Goal: Navigation & Orientation: Understand site structure

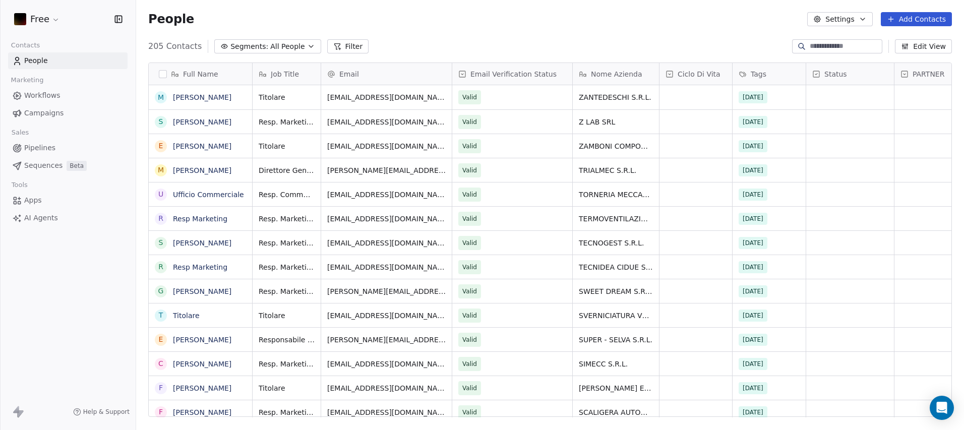
scroll to position [8, 8]
click at [34, 146] on span "Pipelines" at bounding box center [39, 148] width 31 height 11
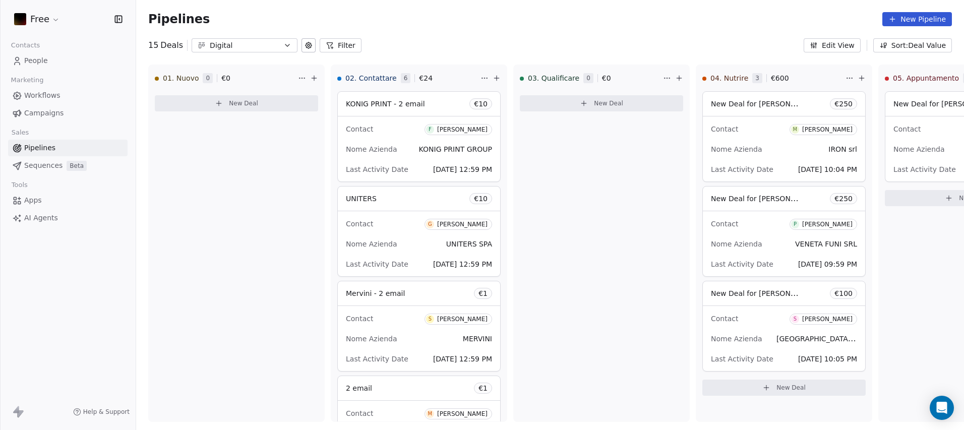
click at [49, 167] on span "Sequences" at bounding box center [43, 165] width 38 height 11
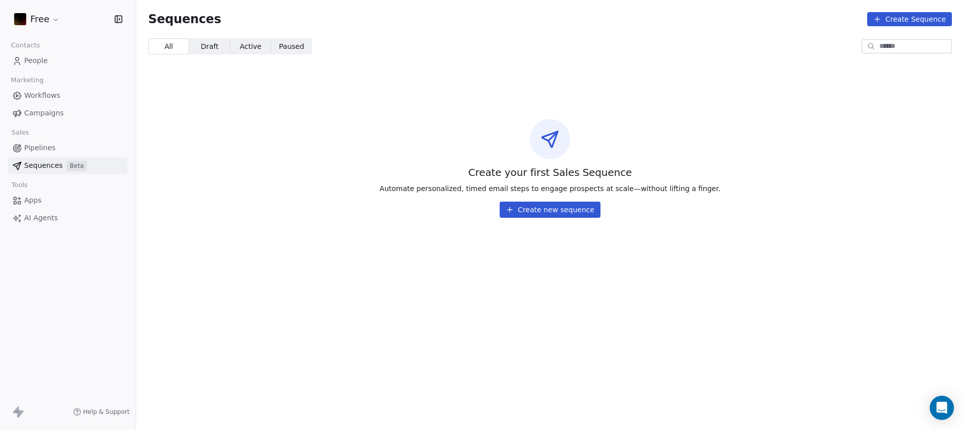
click at [28, 200] on span "Apps" at bounding box center [33, 200] width 18 height 11
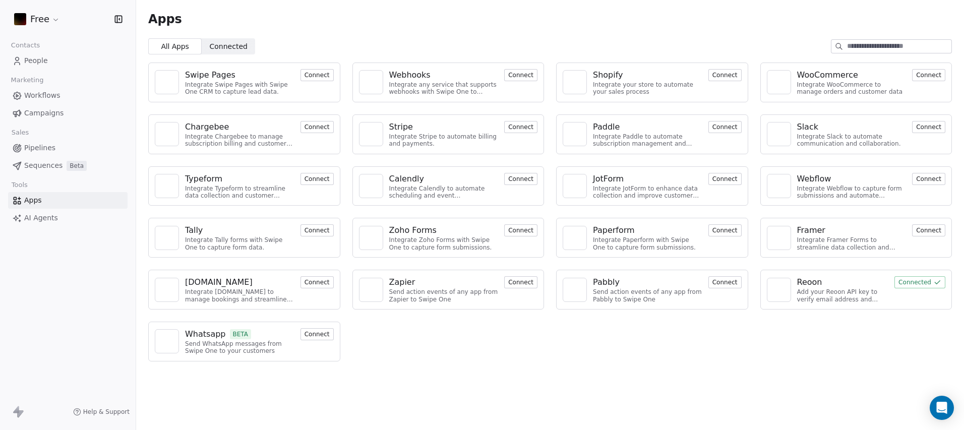
click at [54, 21] on html "Free Contacts People Marketing Workflows Campaigns Sales Pipelines Sequences Be…" at bounding box center [482, 215] width 964 height 430
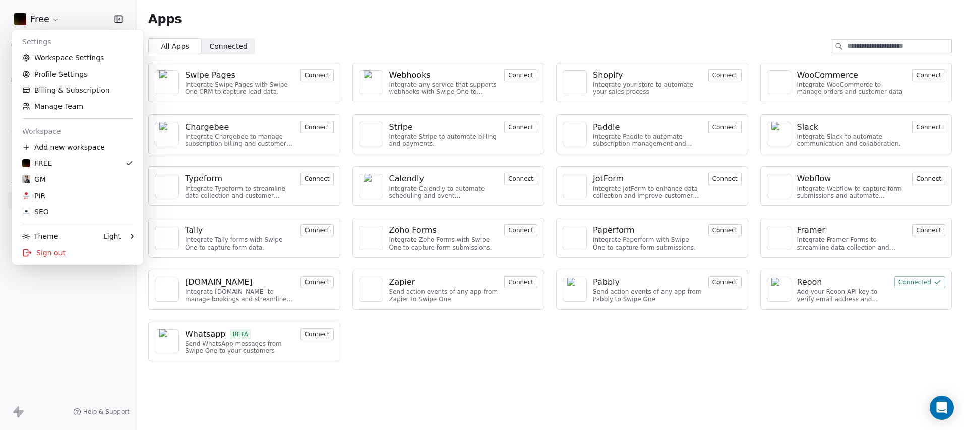
click at [76, 20] on html "Free Contacts People Marketing Workflows Campaigns Sales Pipelines Sequences Be…" at bounding box center [482, 215] width 964 height 430
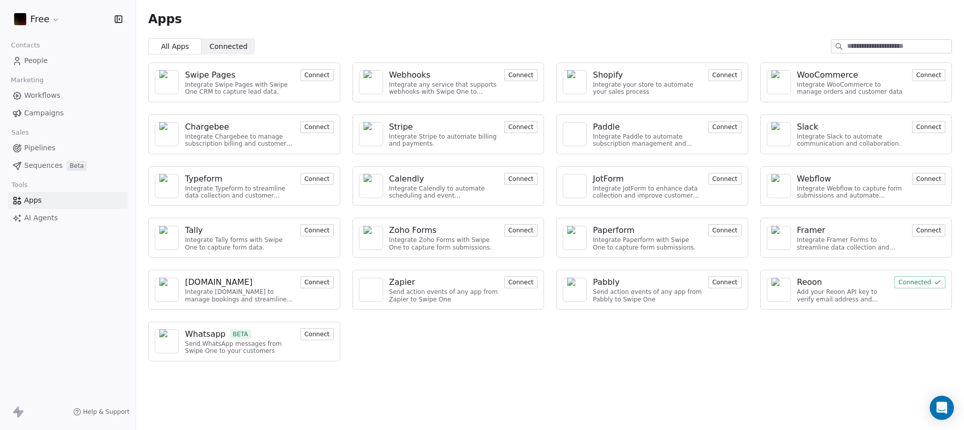
click at [39, 62] on span "People" at bounding box center [36, 60] width 24 height 11
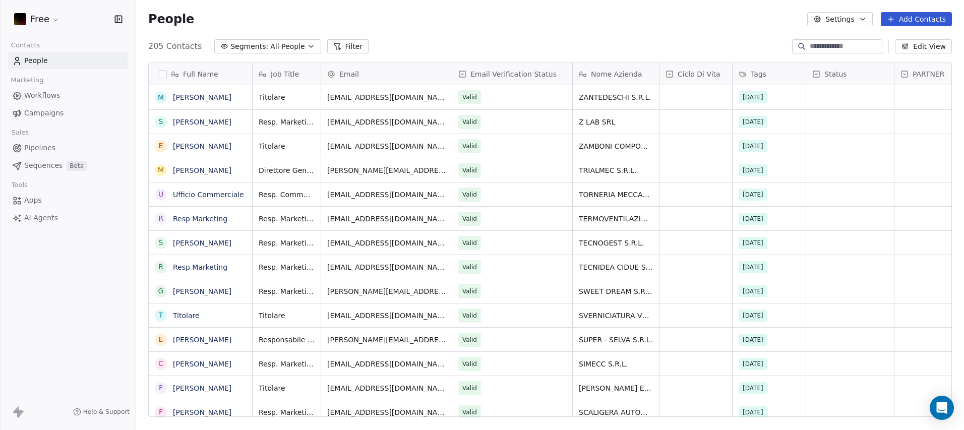
click at [54, 23] on html "Free Contacts People Marketing Workflows Campaigns Sales Pipelines Sequences Be…" at bounding box center [482, 215] width 964 height 430
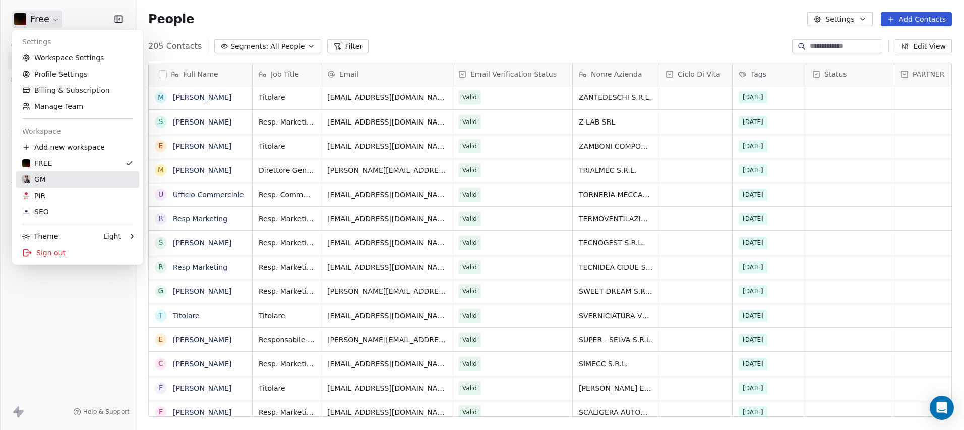
click at [39, 181] on div "GM" at bounding box center [34, 180] width 24 height 10
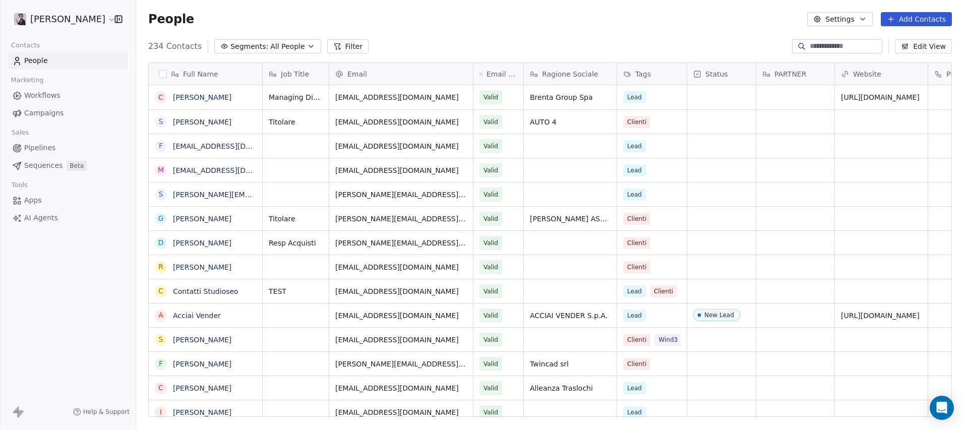
click at [67, 21] on html "[PERSON_NAME] Contacts People Marketing Workflows Campaigns Sales Pipelines Seq…" at bounding box center [482, 215] width 964 height 430
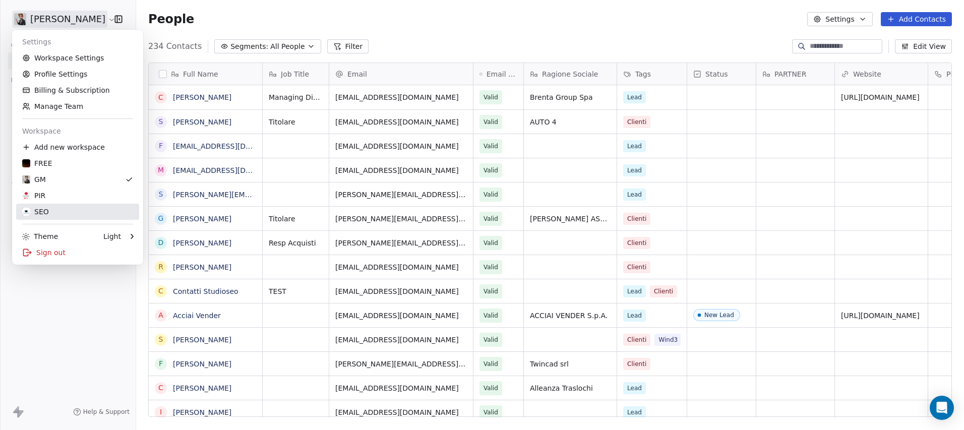
click at [62, 210] on div "SEO" at bounding box center [77, 212] width 111 height 10
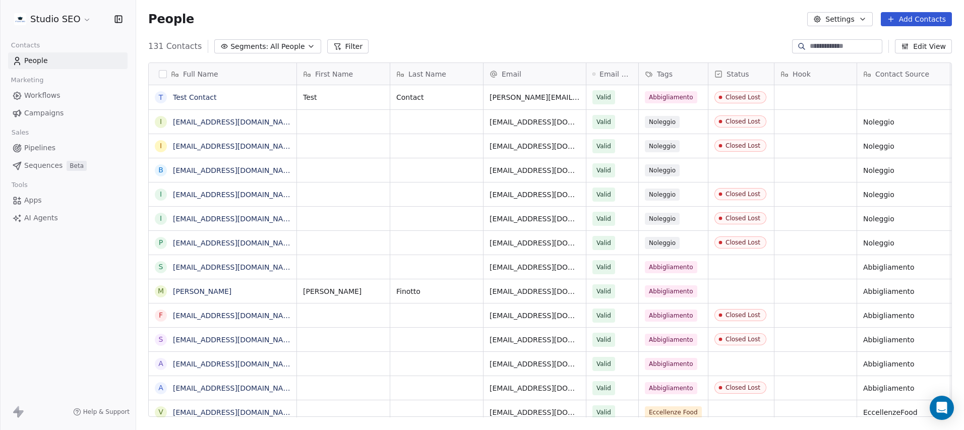
click at [76, 20] on html "Studio SEO Contacts People Marketing Workflows Campaigns Sales Pipelines Sequen…" at bounding box center [482, 215] width 964 height 430
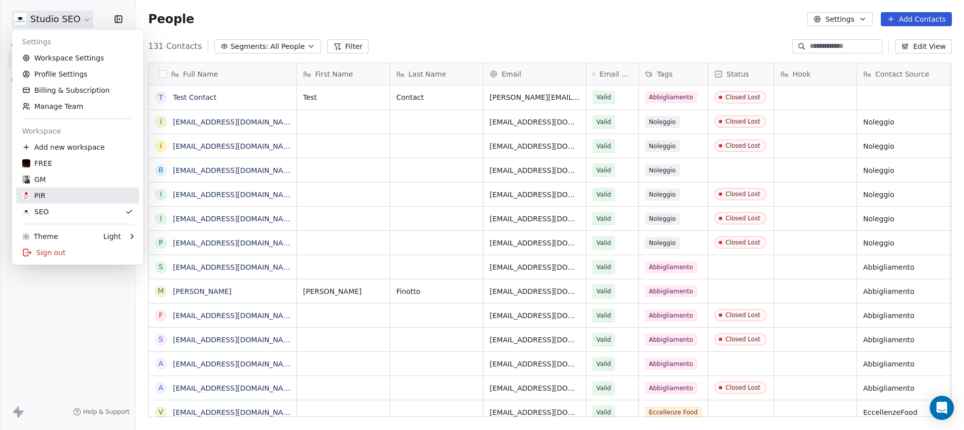
click at [61, 194] on div "PIR" at bounding box center [77, 196] width 111 height 10
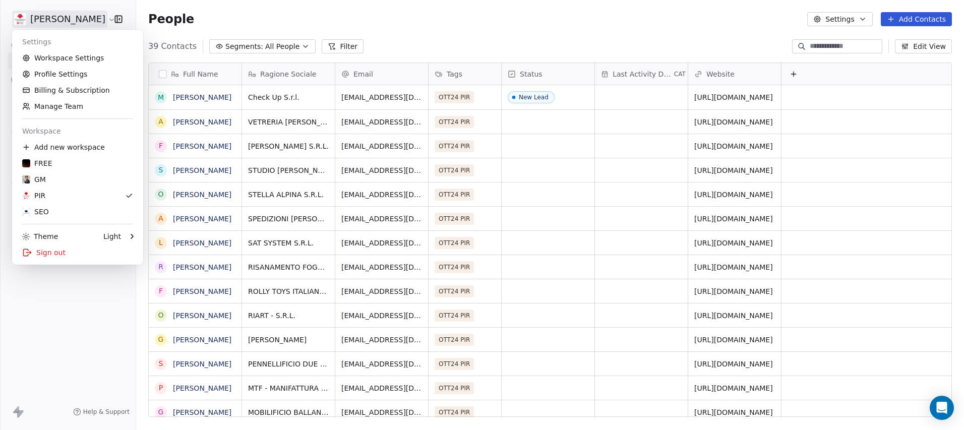
click at [84, 20] on html "[PERSON_NAME] Contacts People Marketing Workflows Campaigns Sales Pipelines Seq…" at bounding box center [482, 215] width 964 height 430
click at [50, 184] on div "GM" at bounding box center [77, 180] width 111 height 10
